Goal: Transaction & Acquisition: Purchase product/service

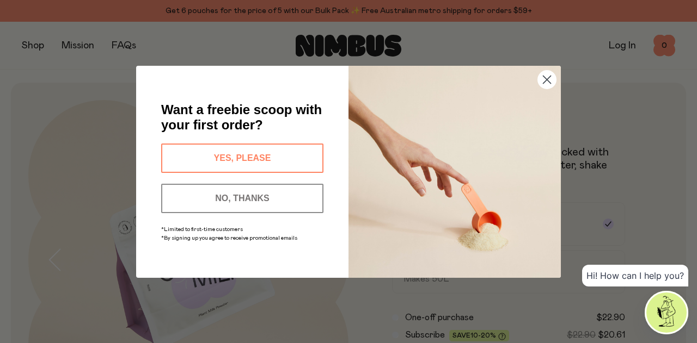
click at [257, 157] on button "YES, PLEASE" at bounding box center [242, 158] width 162 height 29
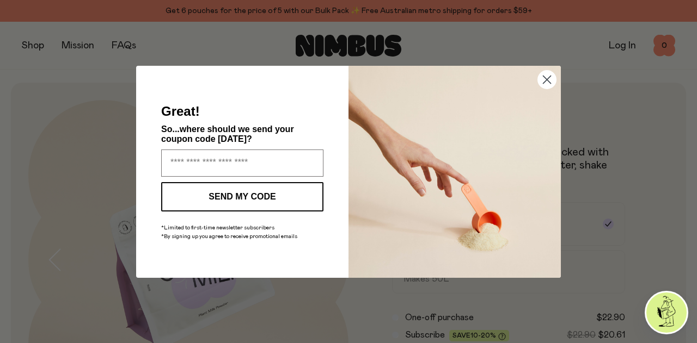
click at [543, 80] on circle "Close dialog" at bounding box center [547, 79] width 18 height 18
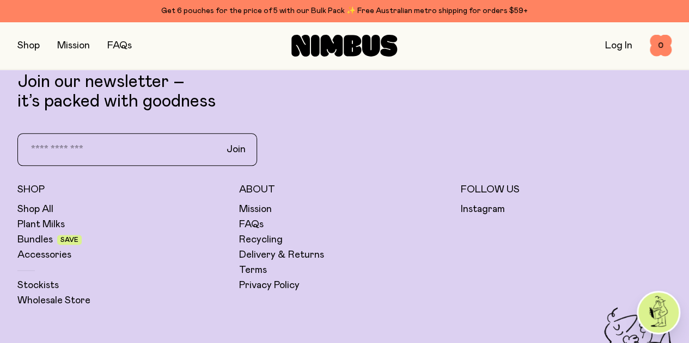
scroll to position [2609, 0]
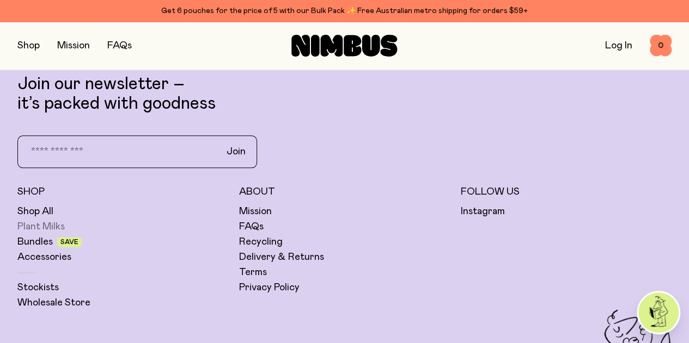
click at [65, 220] on link "Plant Milks" at bounding box center [40, 226] width 47 height 13
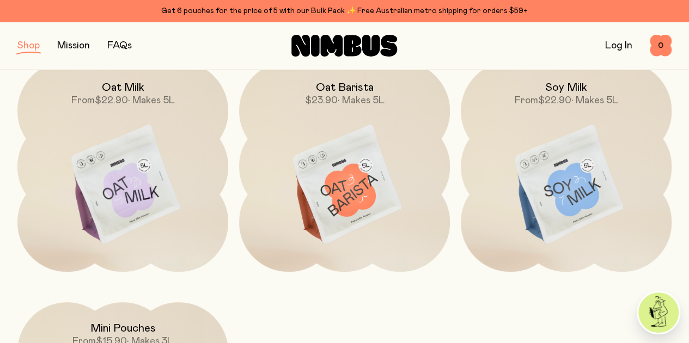
scroll to position [170, 0]
click at [365, 164] on img at bounding box center [344, 185] width 211 height 248
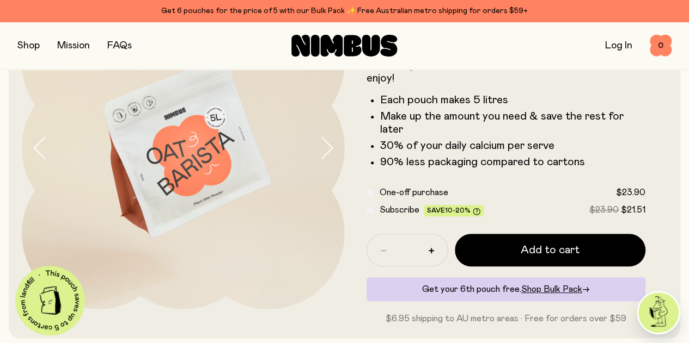
scroll to position [105, 0]
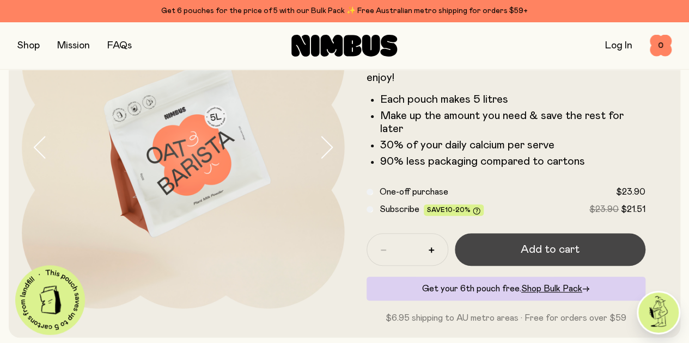
click at [538, 257] on span "Add to cart" at bounding box center [549, 249] width 59 height 15
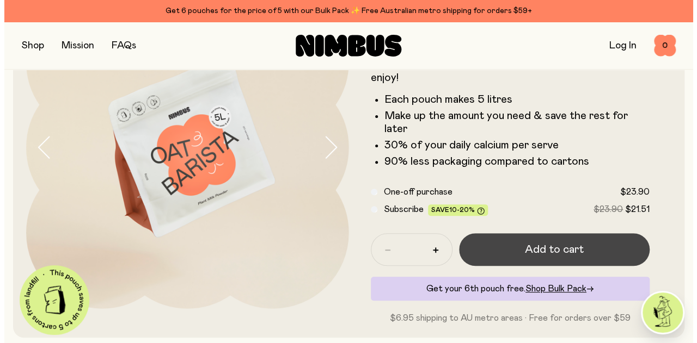
scroll to position [0, 0]
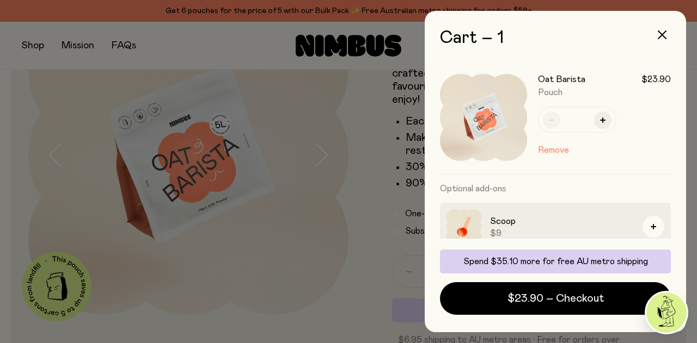
click at [352, 266] on div at bounding box center [348, 171] width 697 height 343
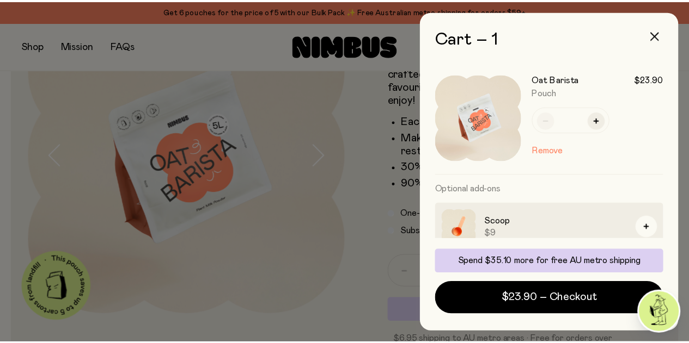
scroll to position [105, 0]
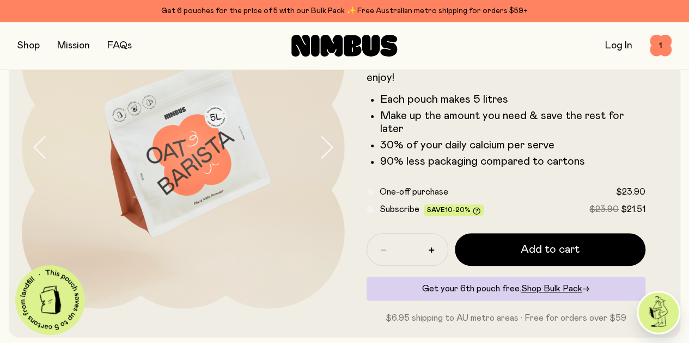
click at [40, 47] on button "button" at bounding box center [28, 45] width 22 height 15
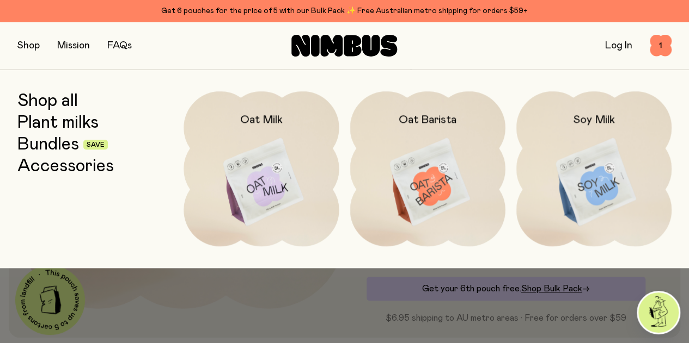
click at [607, 186] on img at bounding box center [593, 182] width 155 height 182
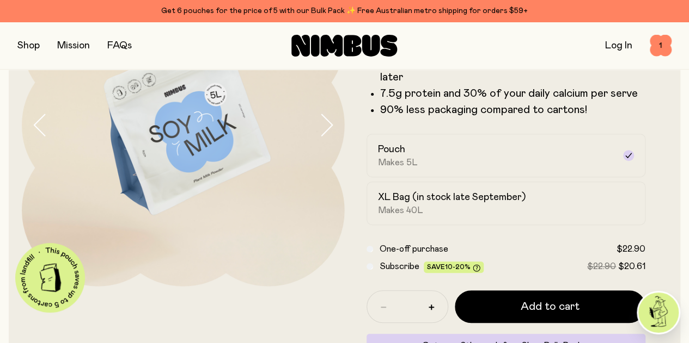
scroll to position [192, 0]
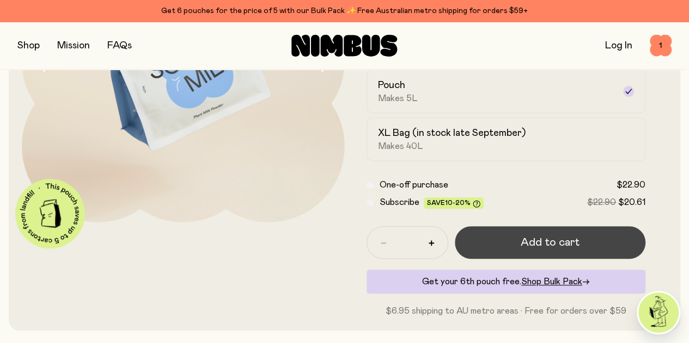
click at [566, 255] on button "Add to cart" at bounding box center [550, 242] width 191 height 33
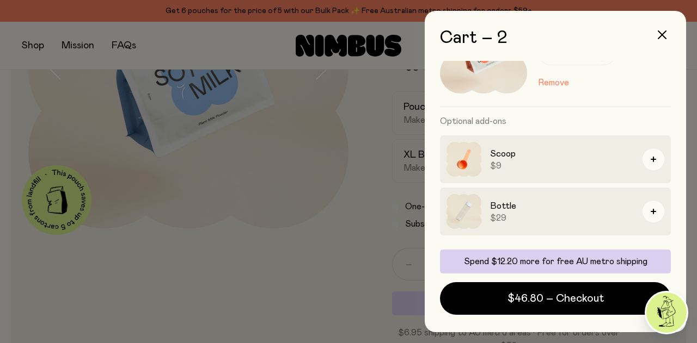
scroll to position [241, 0]
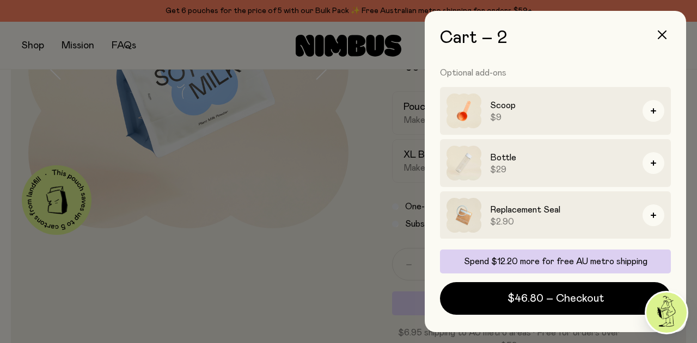
click at [326, 261] on div at bounding box center [348, 171] width 697 height 343
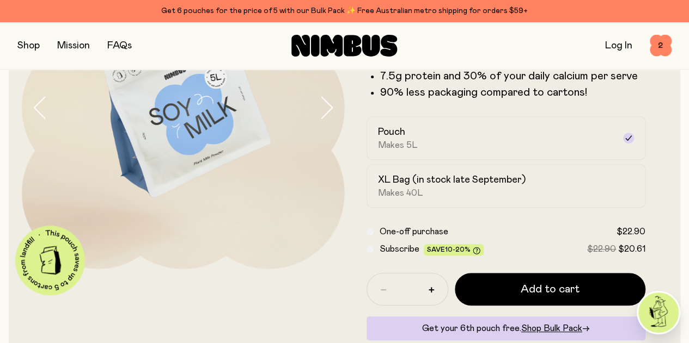
scroll to position [144, 0]
drag, startPoint x: 542, startPoint y: 302, endPoint x: 473, endPoint y: 249, distance: 87.0
click at [473, 249] on form "Soy Milk A smooth and creamy blend made with all-natural, protein-packed soy be…" at bounding box center [506, 156] width 323 height 418
click at [39, 44] on button "button" at bounding box center [28, 45] width 22 height 15
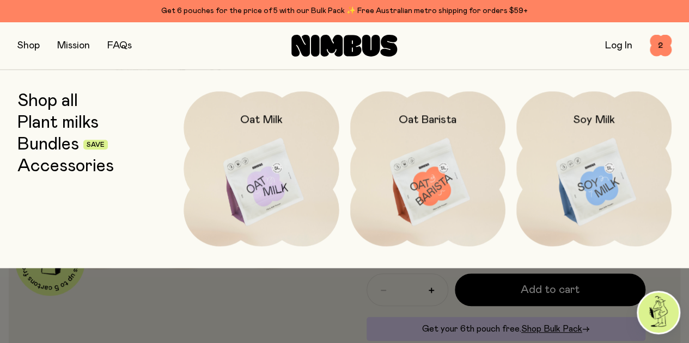
click at [60, 146] on link "Bundles" at bounding box center [48, 145] width 62 height 20
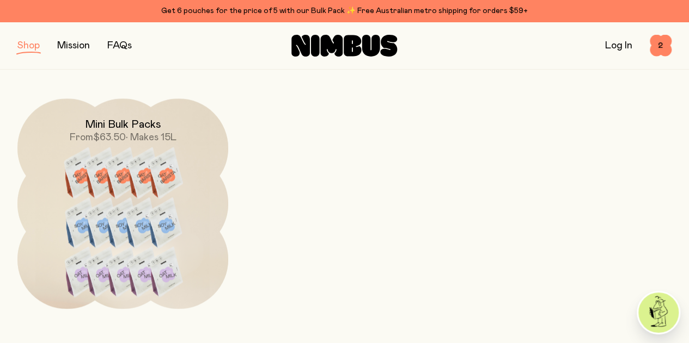
scroll to position [615, 0]
click at [187, 150] on img at bounding box center [122, 229] width 211 height 263
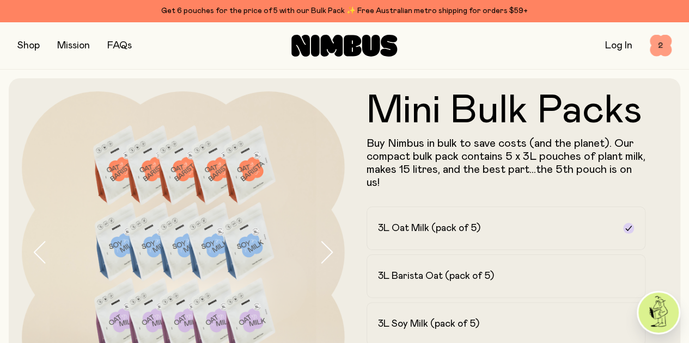
click at [657, 47] on span "2" at bounding box center [660, 46] width 22 height 22
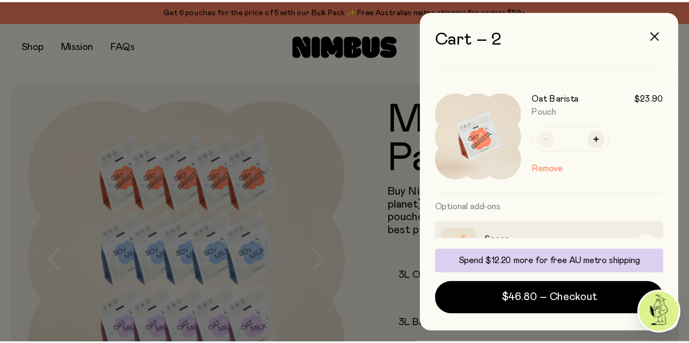
scroll to position [107, 0]
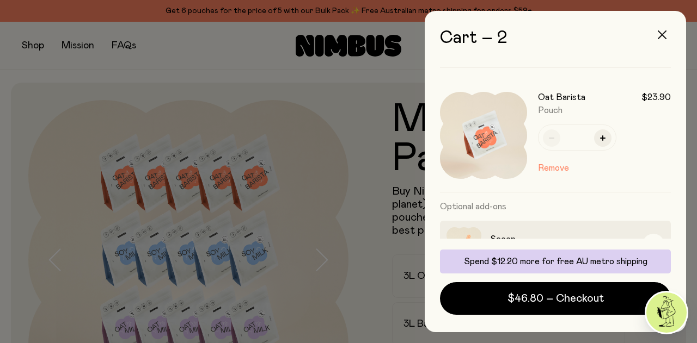
click at [663, 34] on icon "button" at bounding box center [662, 34] width 9 height 9
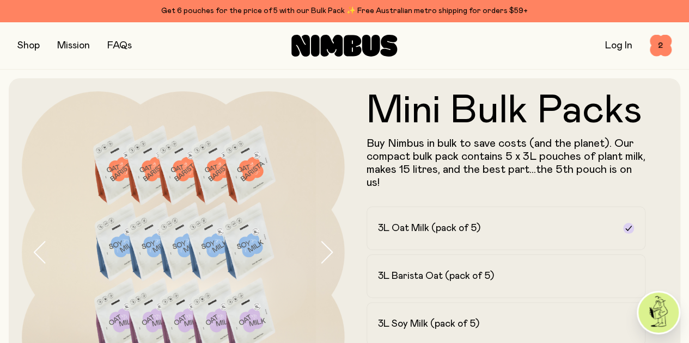
click at [30, 48] on button "button" at bounding box center [28, 45] width 22 height 15
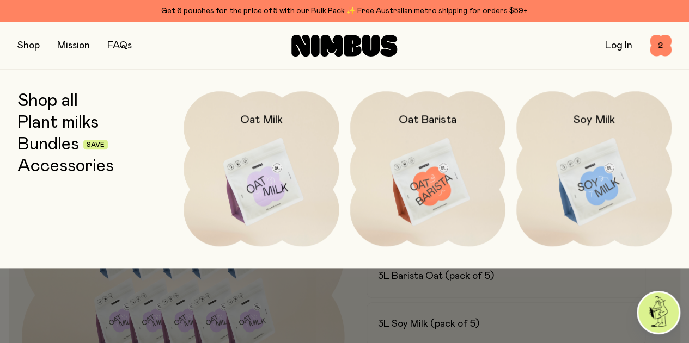
click at [46, 126] on link "Plant milks" at bounding box center [57, 123] width 81 height 20
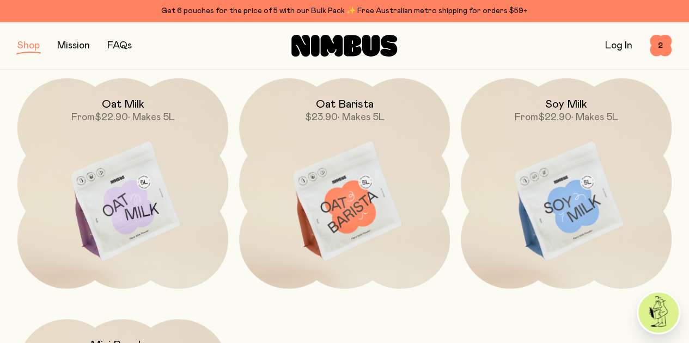
scroll to position [153, 0]
click at [342, 200] on img at bounding box center [344, 202] width 211 height 248
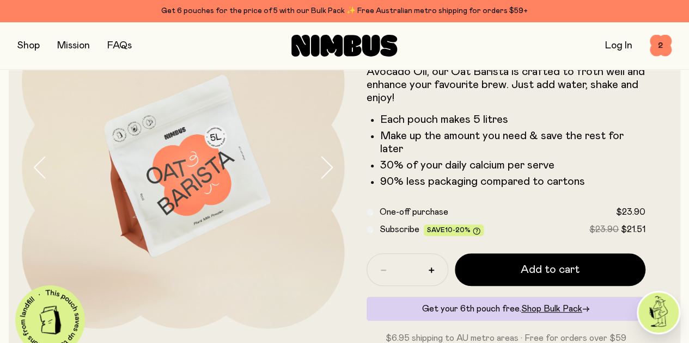
scroll to position [84, 0]
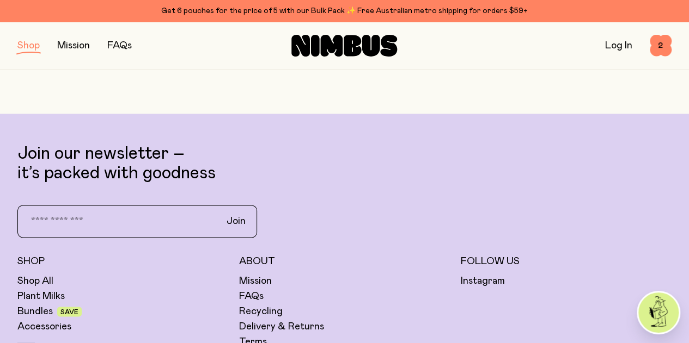
scroll to position [631, 0]
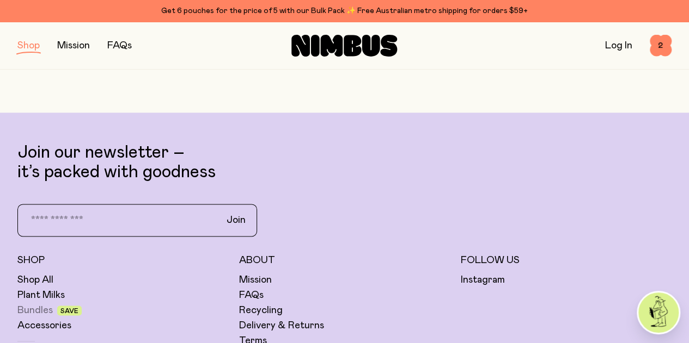
click at [53, 304] on link "Bundles" at bounding box center [34, 310] width 35 height 13
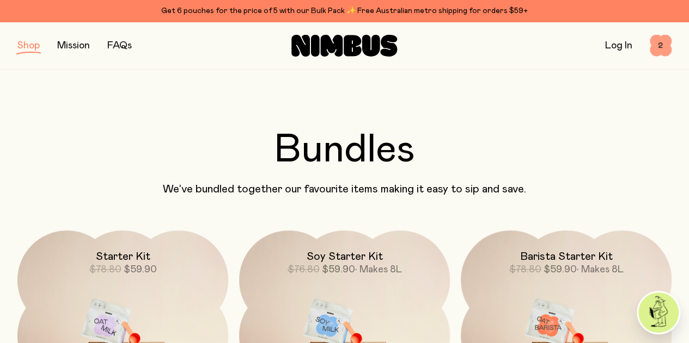
click at [665, 51] on span "2" at bounding box center [660, 46] width 22 height 22
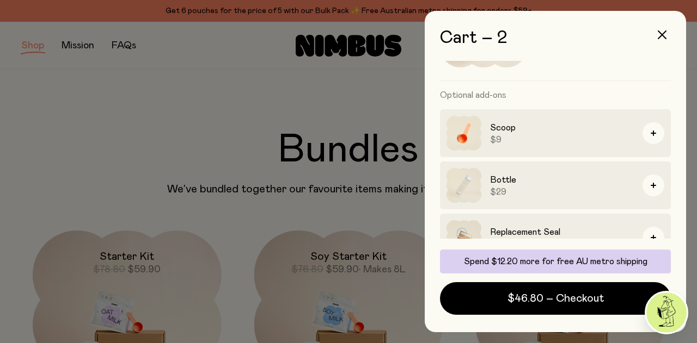
scroll to position [241, 0]
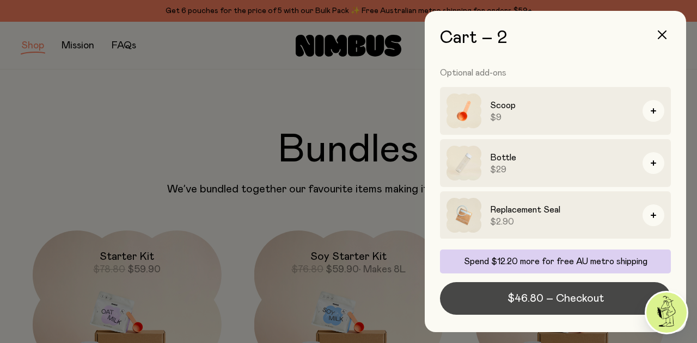
click at [567, 297] on span "$46.80 – Checkout" at bounding box center [555, 298] width 96 height 15
